Goal: Task Accomplishment & Management: Manage account settings

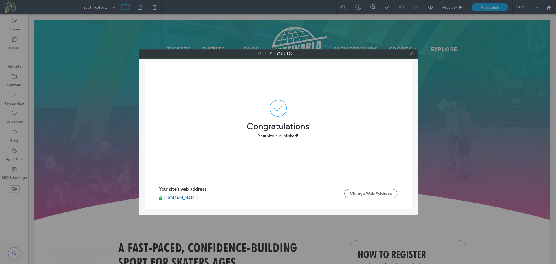
click at [412, 54] on use at bounding box center [411, 53] width 3 height 3
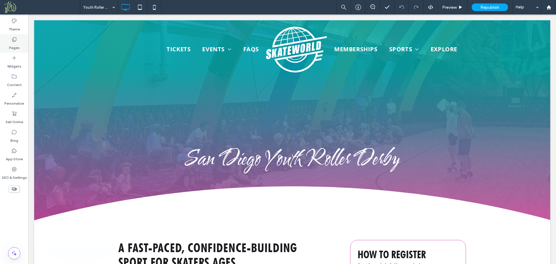
click at [15, 43] on label "Pages" at bounding box center [14, 46] width 11 height 8
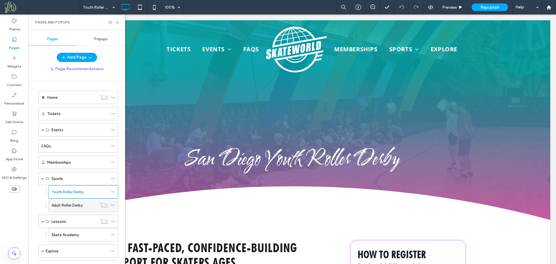
click at [82, 205] on label "Adult Roller Derby" at bounding box center [67, 205] width 31 height 10
click at [117, 22] on icon at bounding box center [117, 22] width 4 height 4
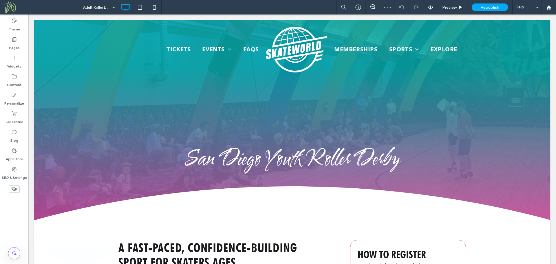
type input "**********"
type input "**"
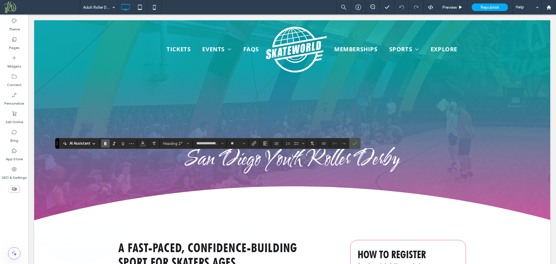
click at [105, 143] on use "Bold" at bounding box center [105, 143] width 2 height 3
click at [355, 142] on icon "Confirm" at bounding box center [355, 143] width 5 height 5
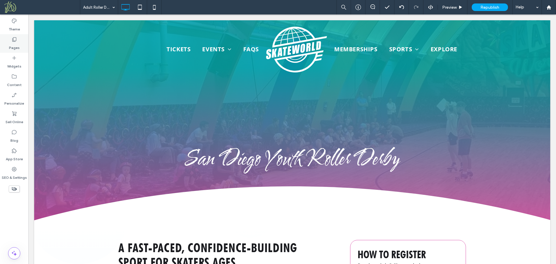
click at [14, 47] on label "Pages" at bounding box center [14, 46] width 11 height 8
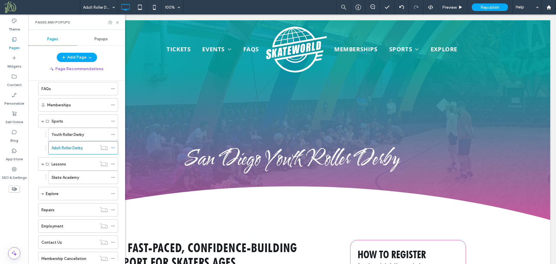
scroll to position [58, 0]
click at [90, 177] on div "Skate Academy" at bounding box center [80, 177] width 56 height 6
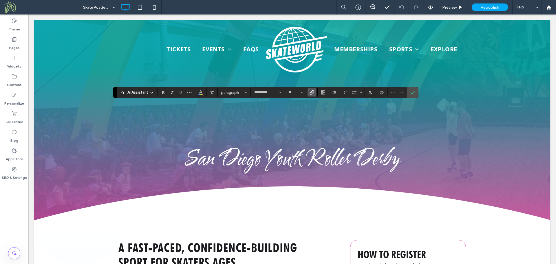
click at [312, 93] on icon "Link" at bounding box center [312, 92] width 5 height 5
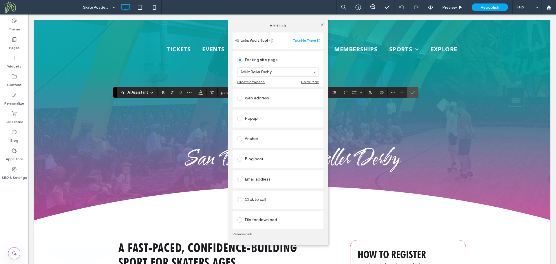
click at [243, 234] on link "Remove link" at bounding box center [278, 234] width 91 height 5
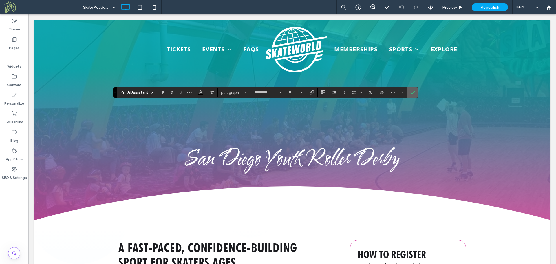
click at [412, 91] on icon "Confirm" at bounding box center [413, 92] width 5 height 5
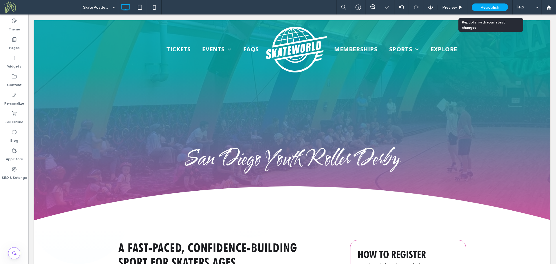
click at [491, 5] on span "Republish" at bounding box center [490, 7] width 19 height 5
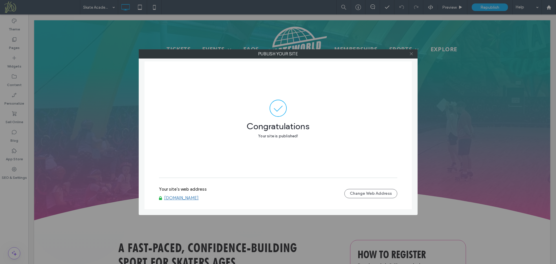
click at [411, 55] on icon at bounding box center [411, 54] width 4 height 4
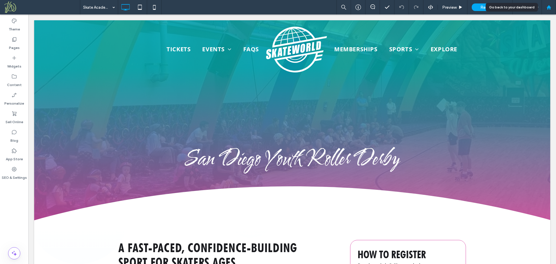
click at [550, 7] on use at bounding box center [549, 7] width 4 height 4
